Goal: Entertainment & Leisure: Consume media (video, audio)

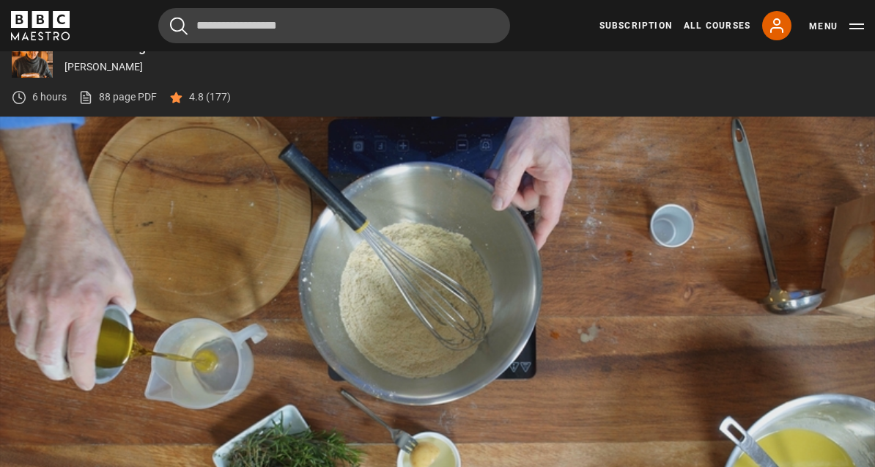
scroll to position [663, 0]
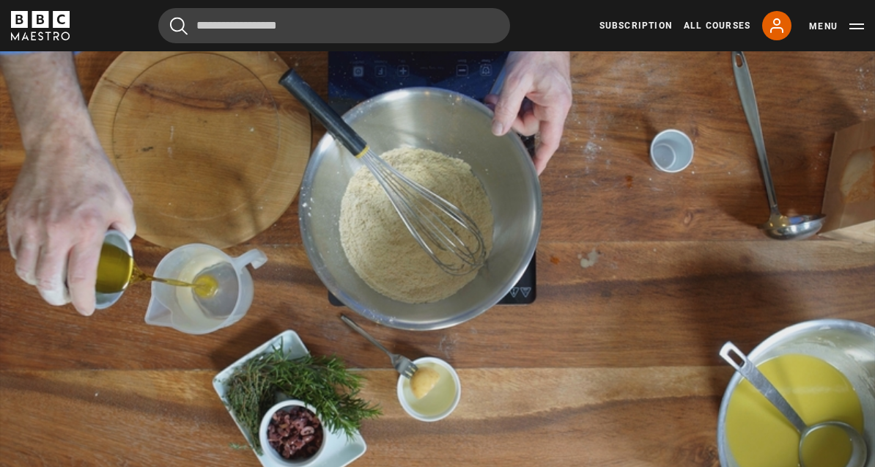
click at [732, 324] on video-js "Video Player is loading. Play Lesson Green pea & chickpea flatbreads 10s Skip B…" at bounding box center [437, 288] width 875 height 492
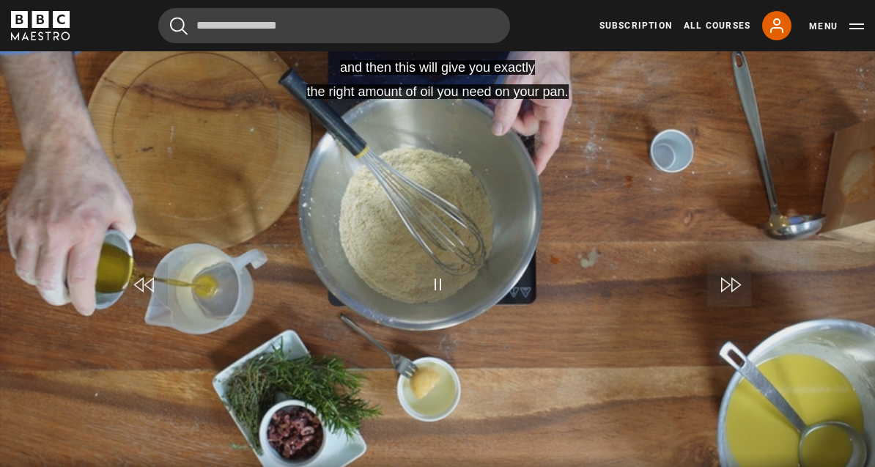
click at [690, 472] on div "Progress Bar" at bounding box center [352, 473] width 675 height 3
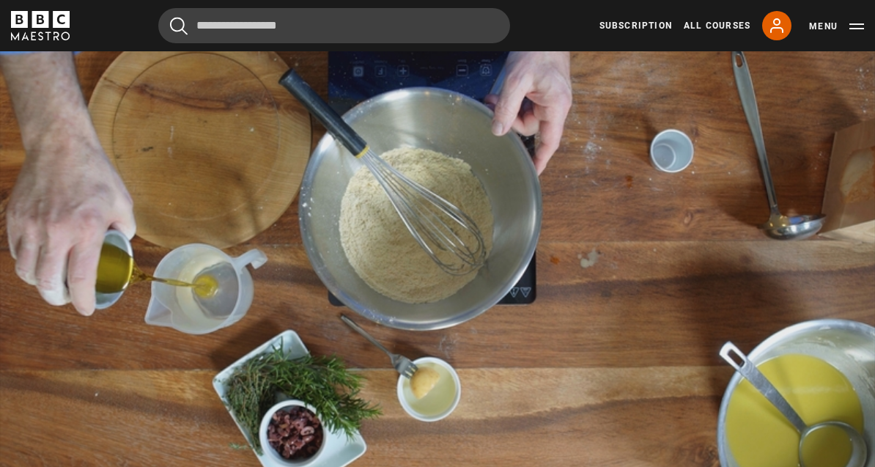
click at [660, 196] on video-js "Video Player is loading. Play Lesson Green pea & chickpea flatbreads 10s Skip B…" at bounding box center [437, 288] width 875 height 492
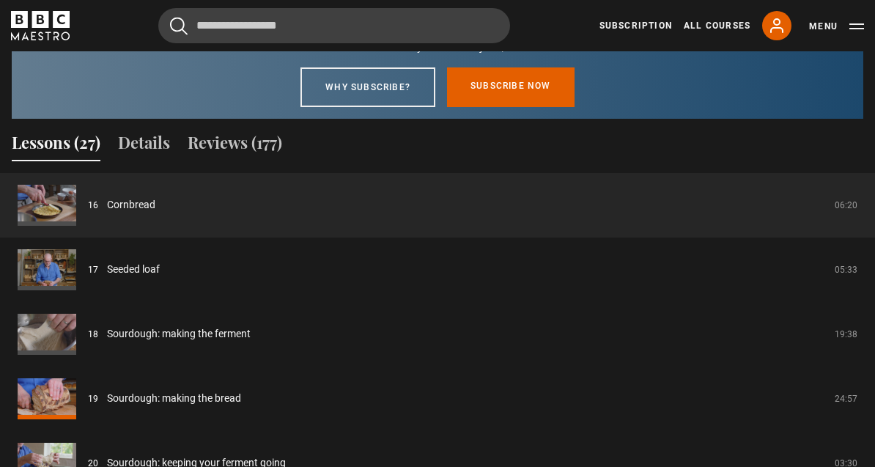
scroll to position [1343, 0]
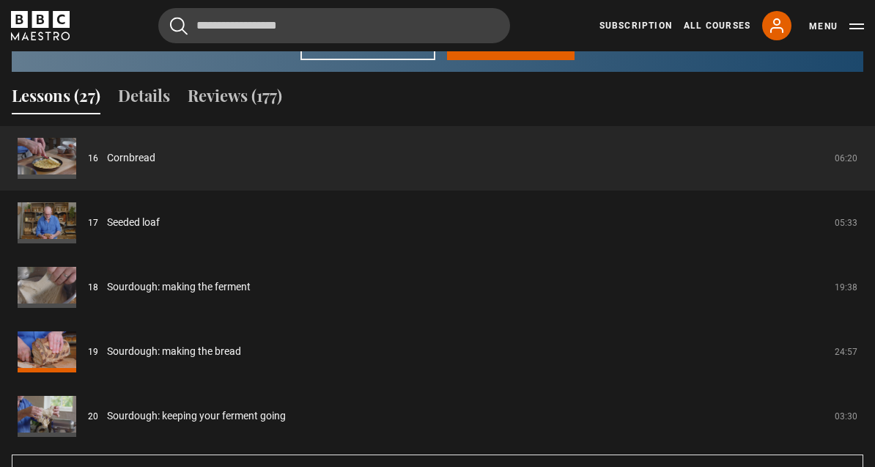
click at [107, 279] on link "Sourdough: making the ferment" at bounding box center [179, 286] width 144 height 15
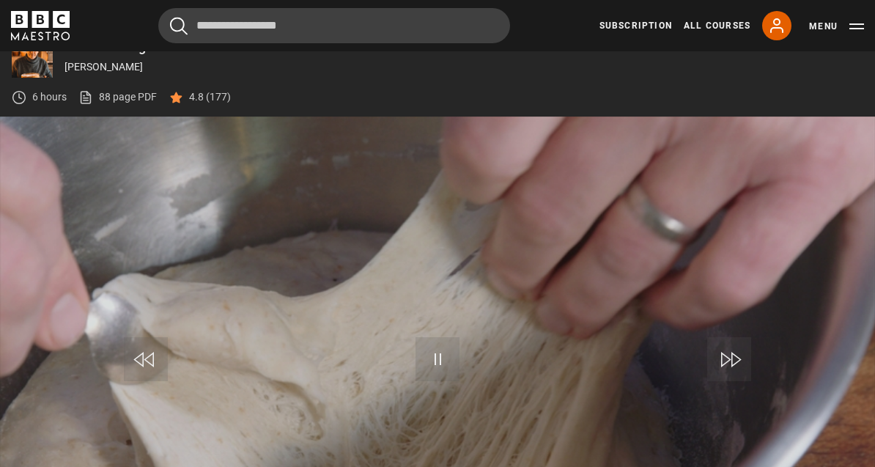
scroll to position [663, 0]
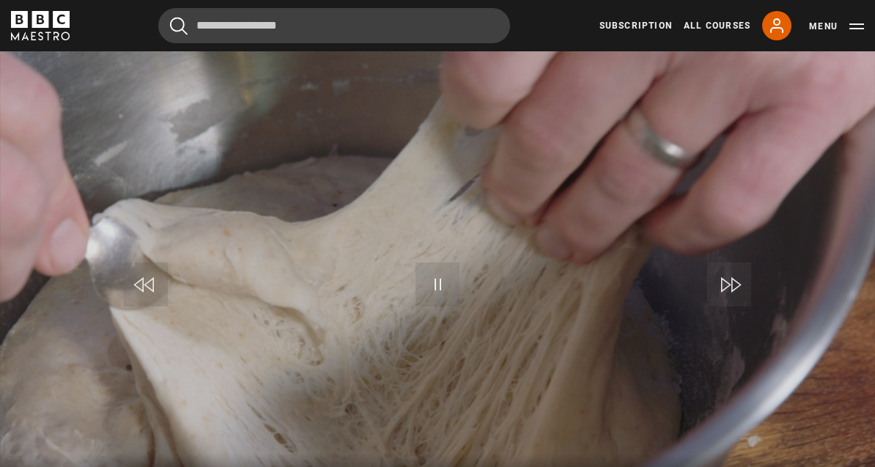
click at [828, 299] on video-js "Video Player is loading. Play Lesson Sourdough: making the ferment 10s Skip Bac…" at bounding box center [437, 288] width 875 height 492
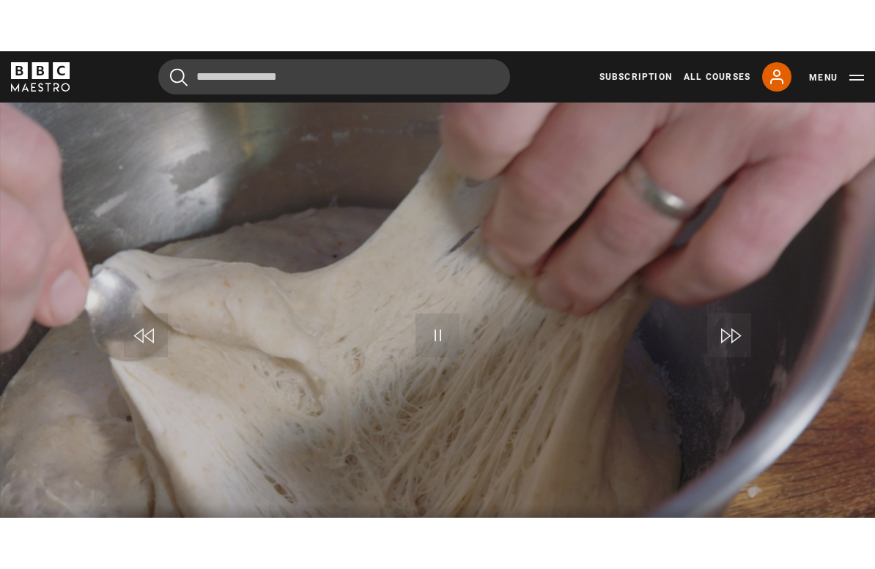
scroll to position [18, 0]
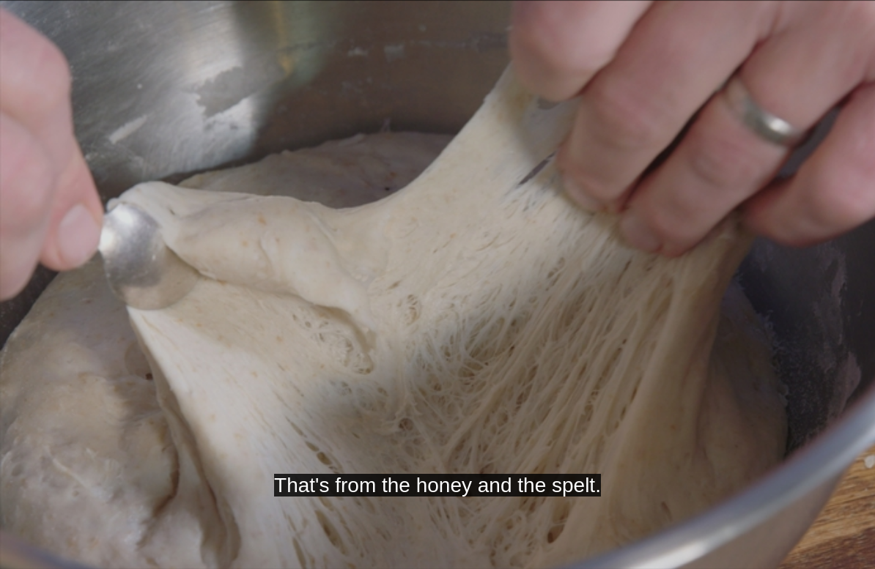
click at [722, 171] on video-js "That's from the honey and the spelt. Video Player is loading. Play Lesson Sourd…" at bounding box center [437, 284] width 875 height 569
